Goal: Transaction & Acquisition: Purchase product/service

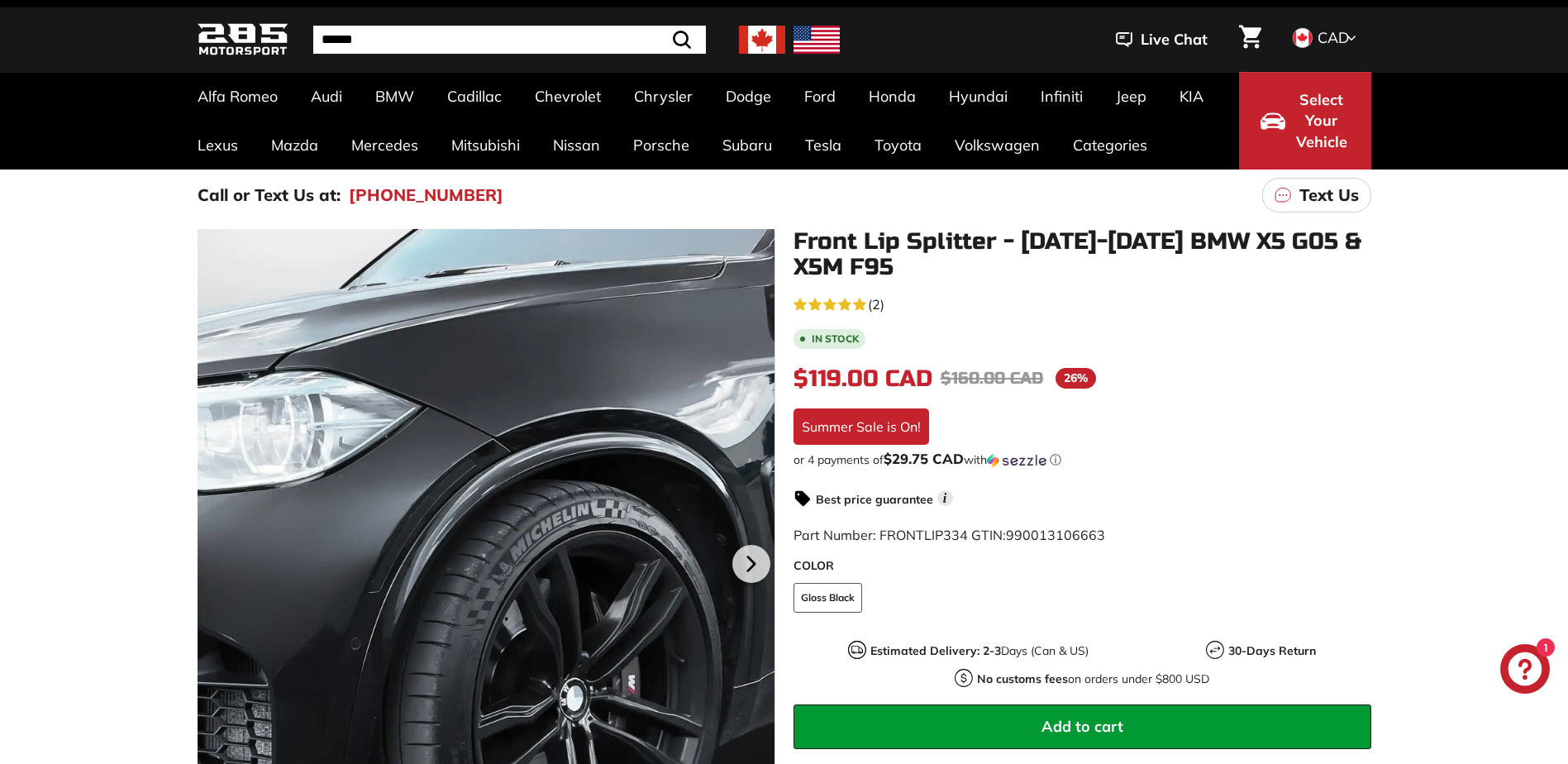
scroll to position [83, 0]
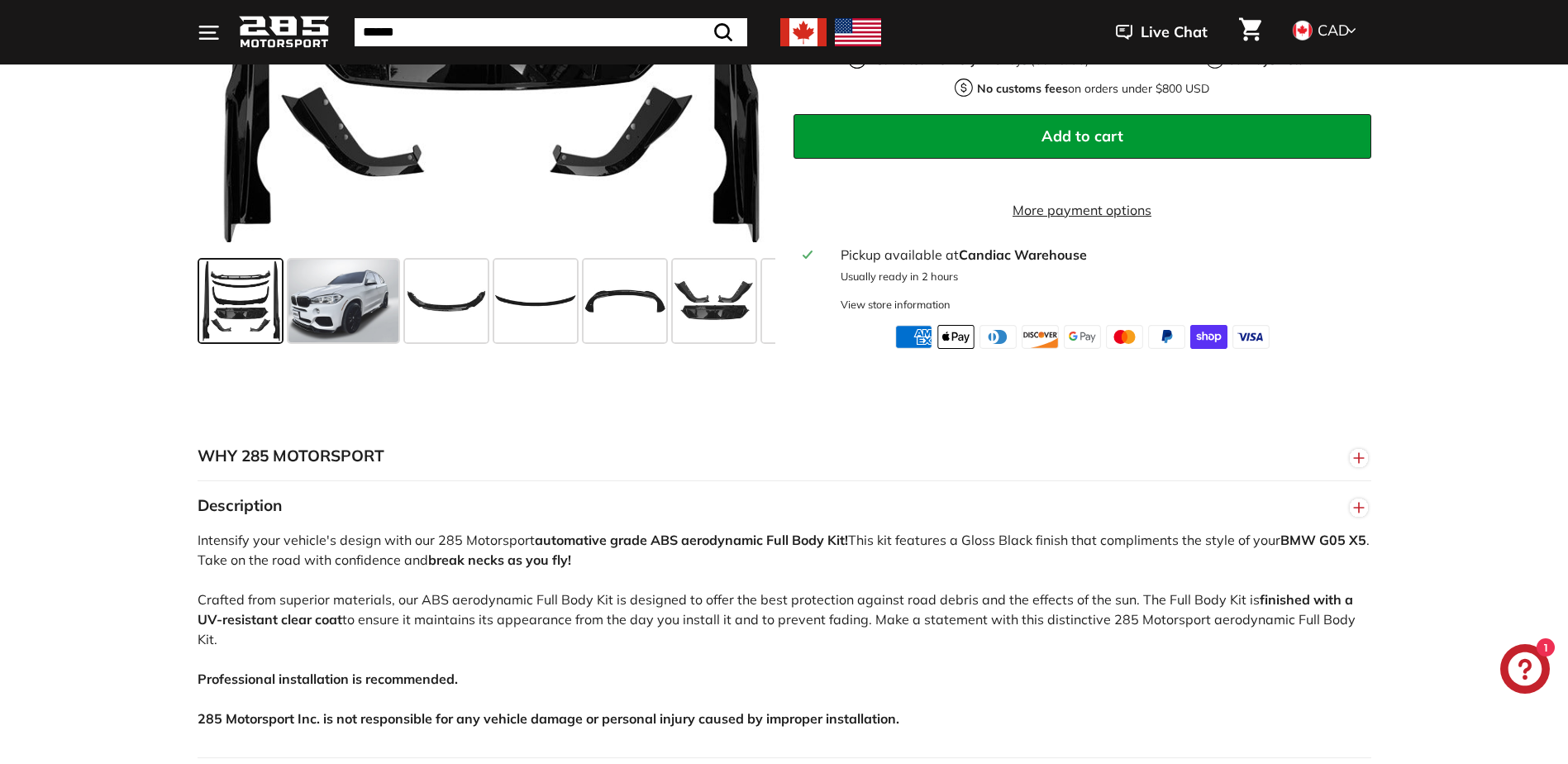
scroll to position [661, 0]
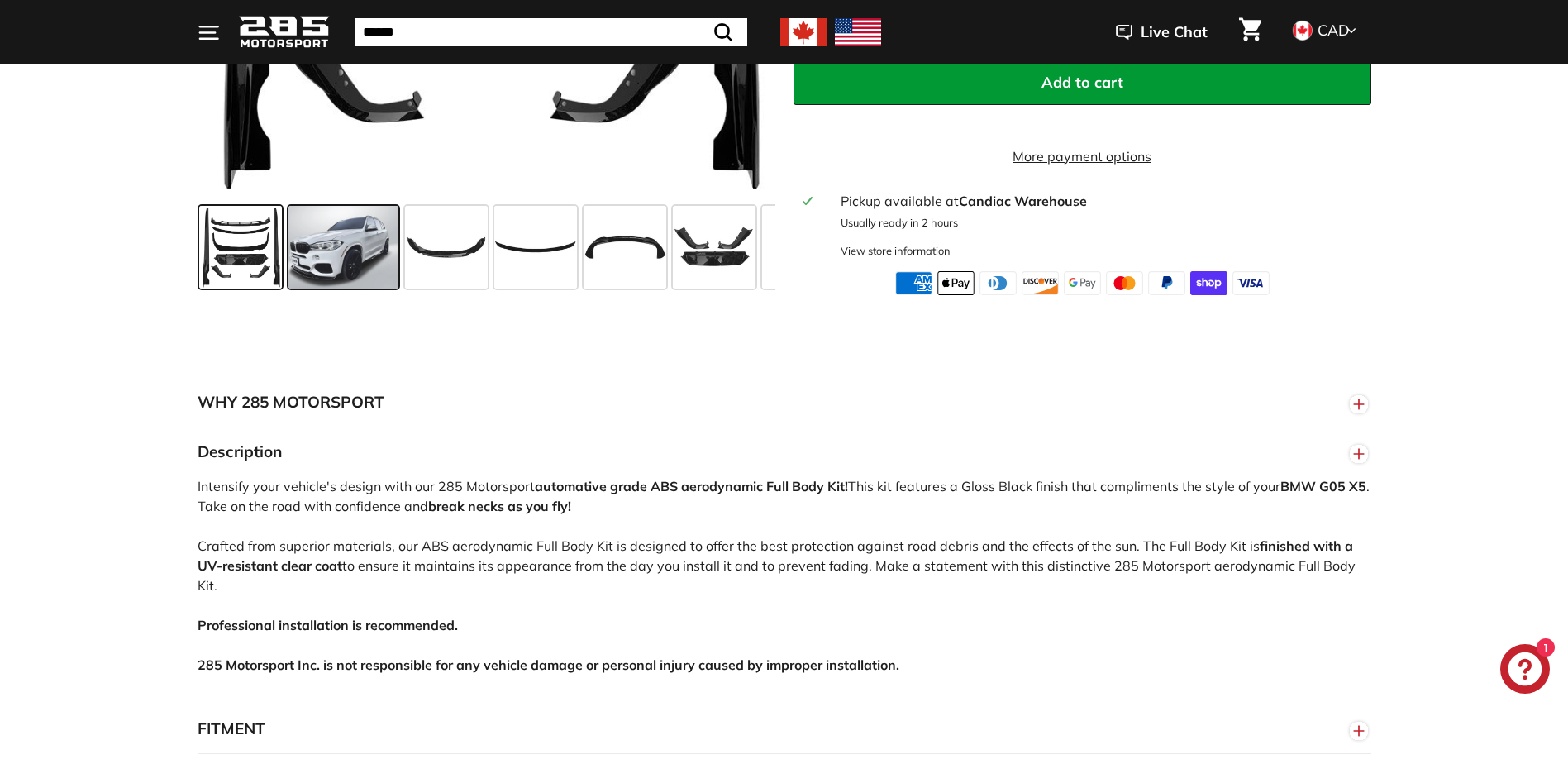
click at [343, 252] on span at bounding box center [343, 248] width 110 height 83
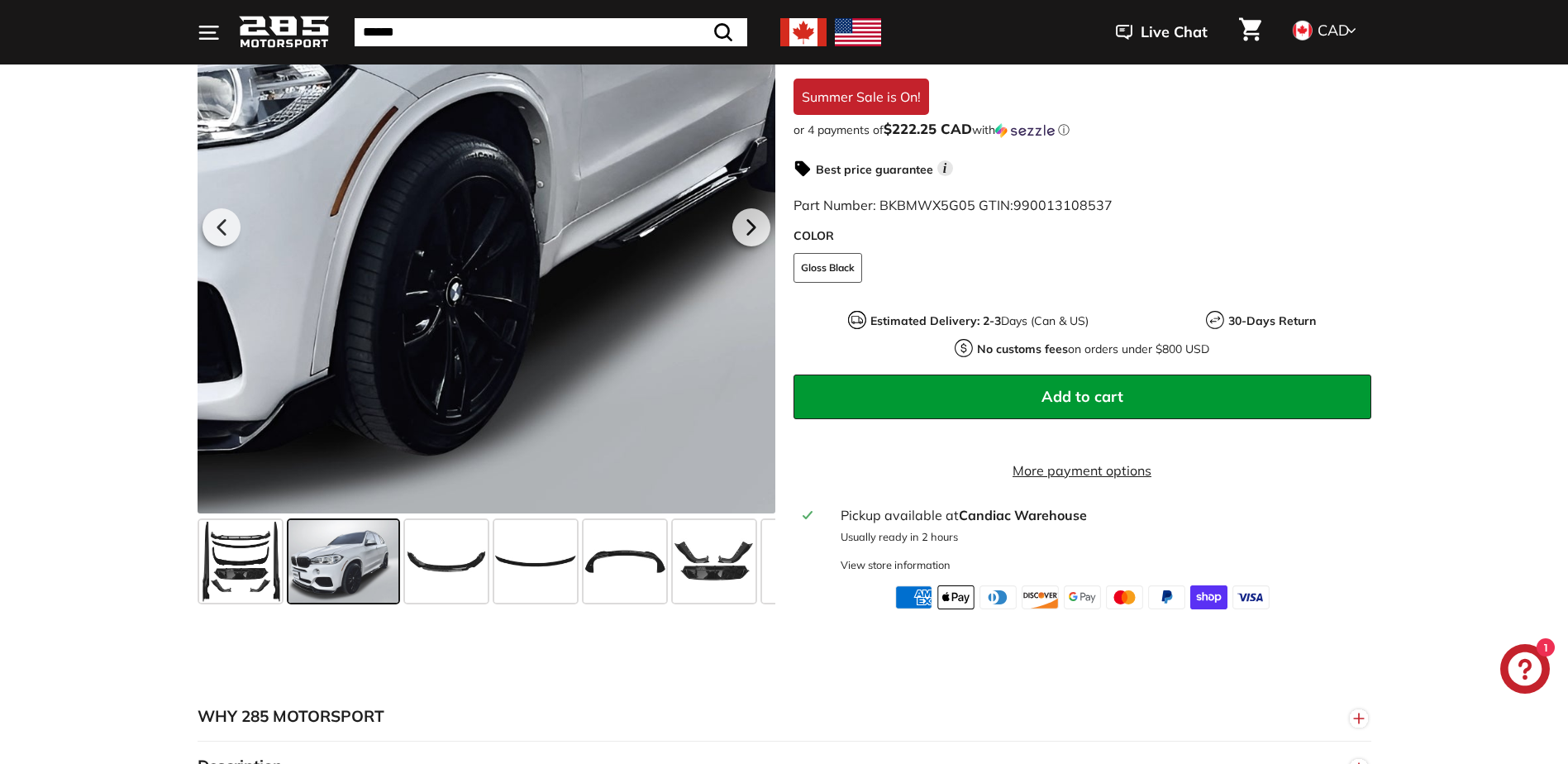
scroll to position [248, 0]
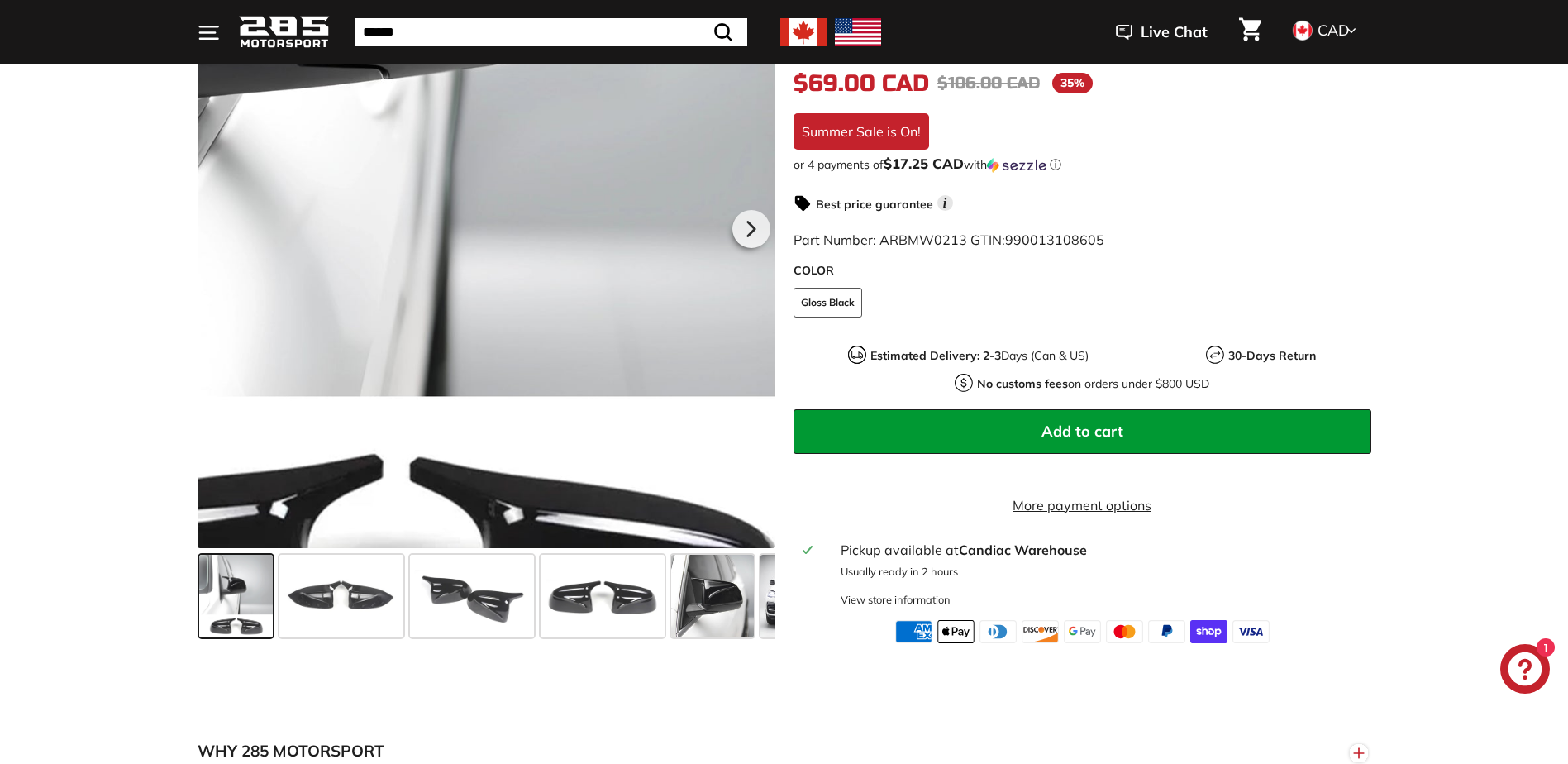
scroll to position [413, 0]
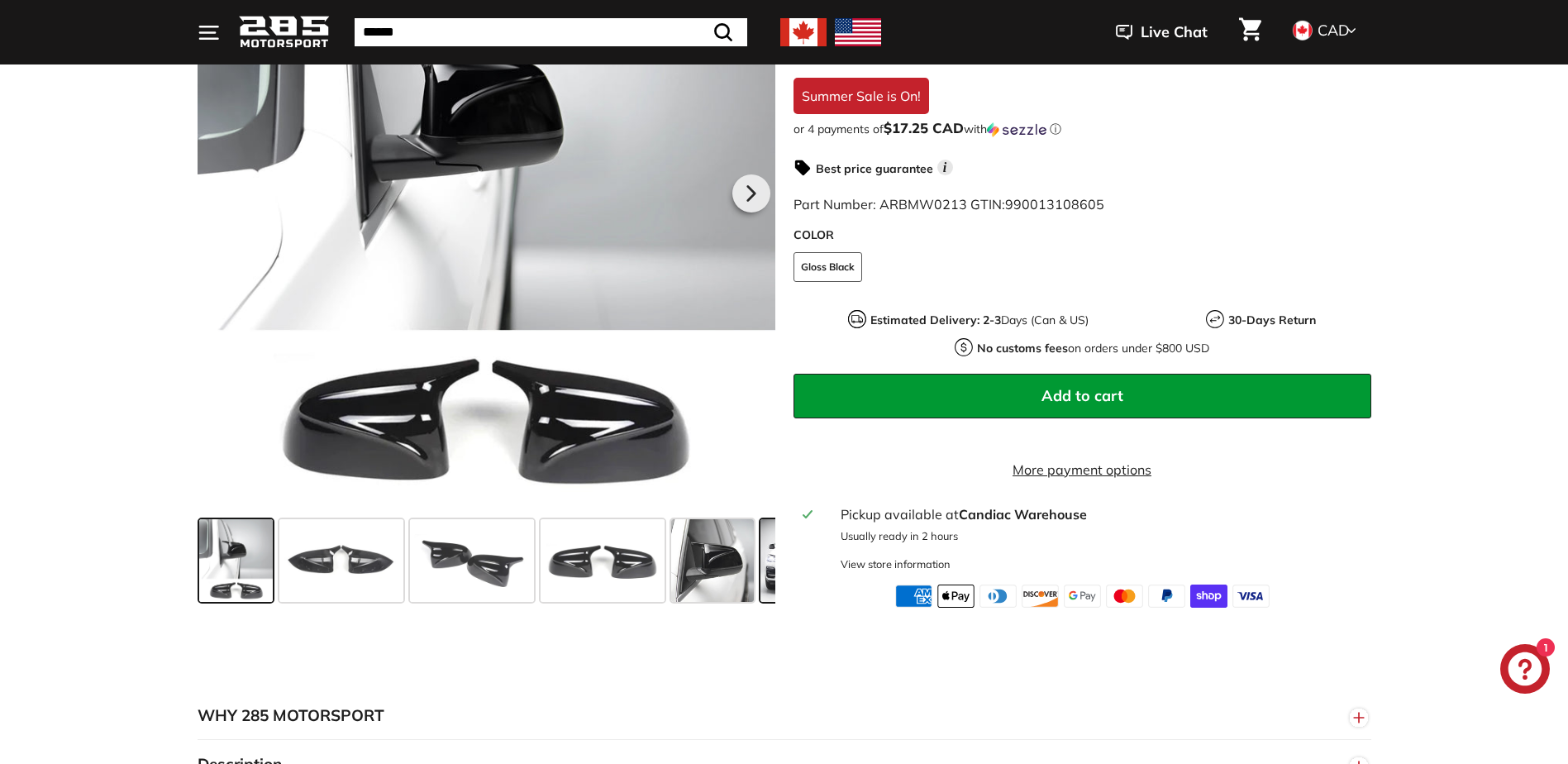
click at [766, 564] on span at bounding box center [801, 561] width 83 height 83
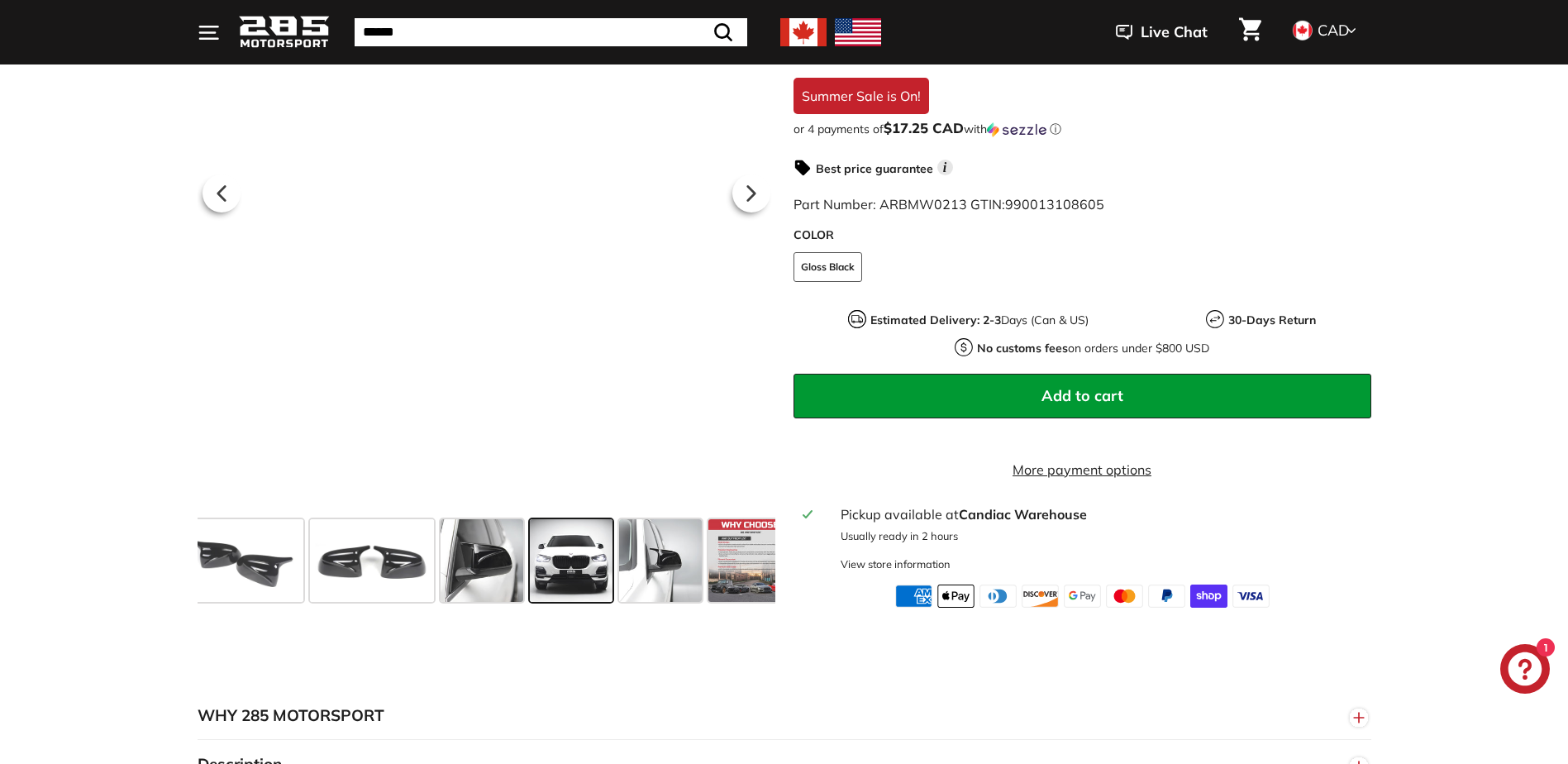
scroll to position [0, 250]
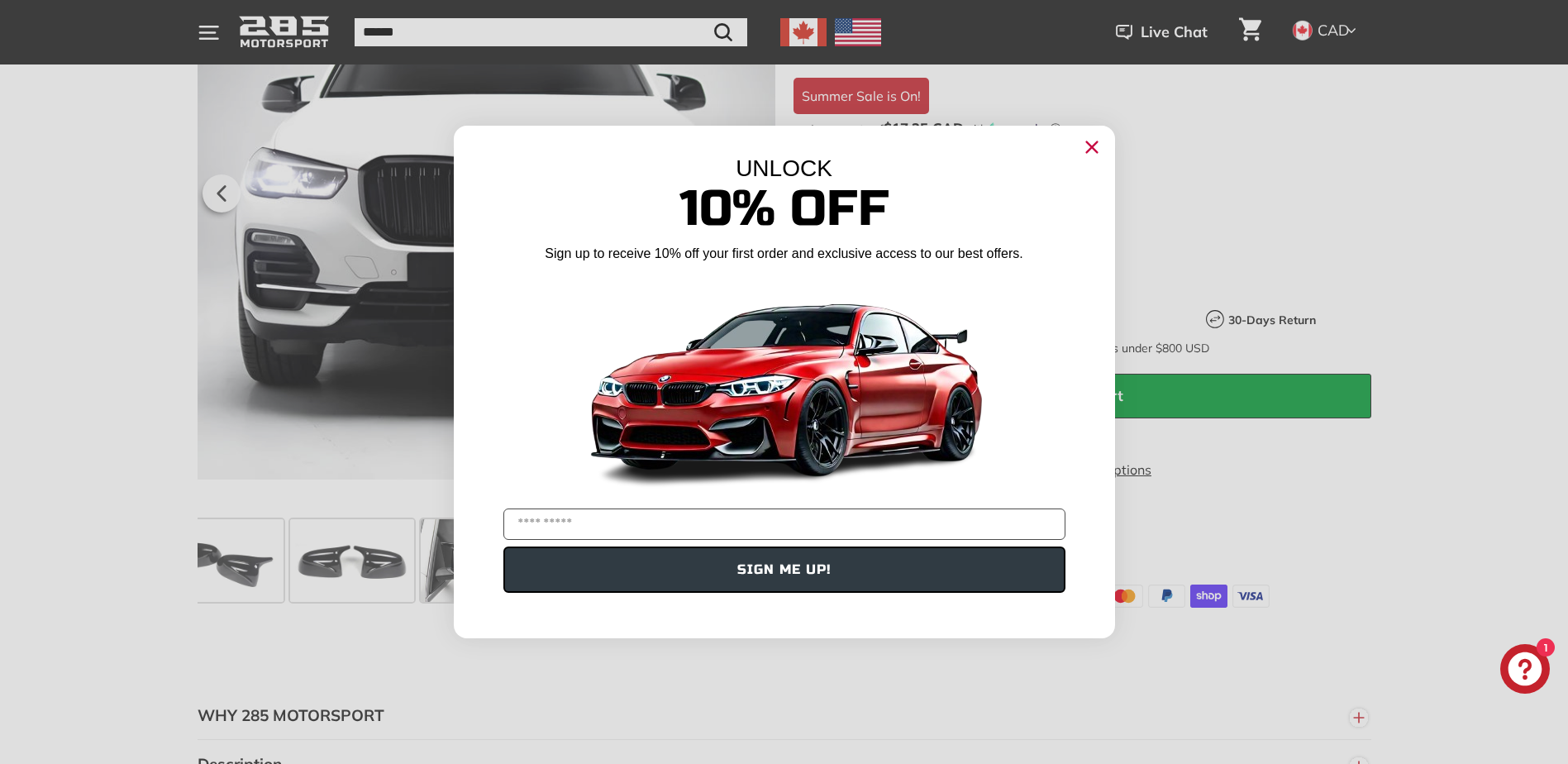
click at [1094, 144] on icon "Close dialog" at bounding box center [1091, 147] width 11 height 11
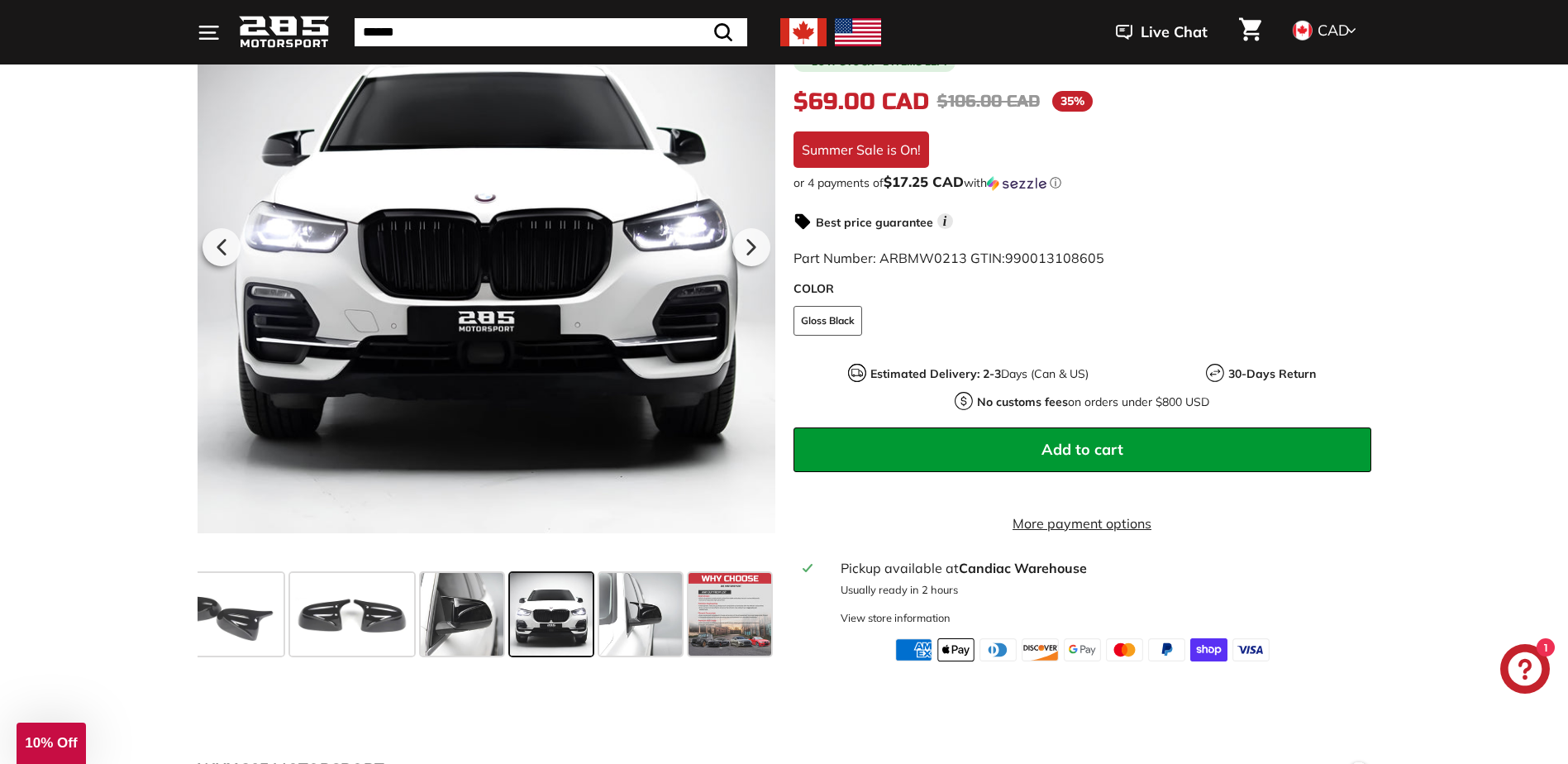
scroll to position [744, 0]
